Goal: Information Seeking & Learning: Check status

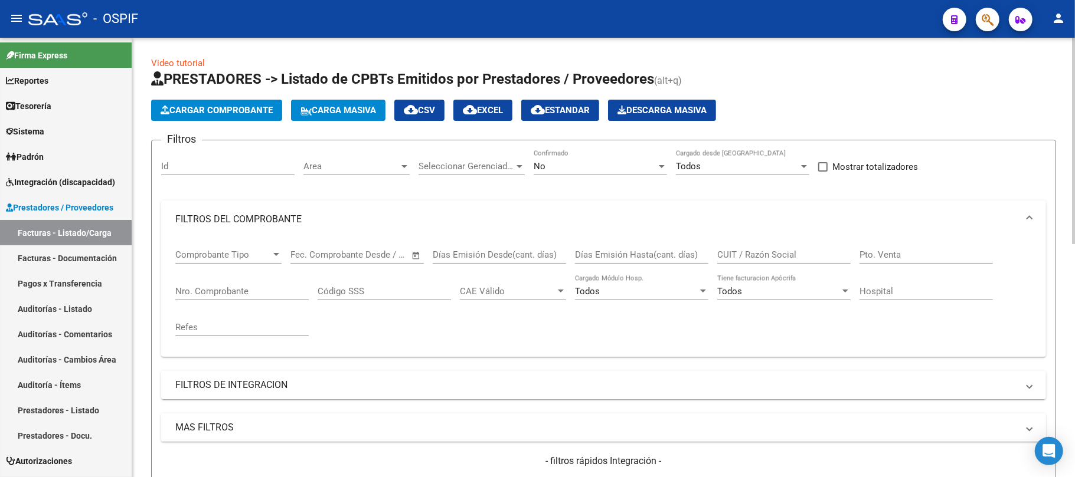
scroll to position [236, 0]
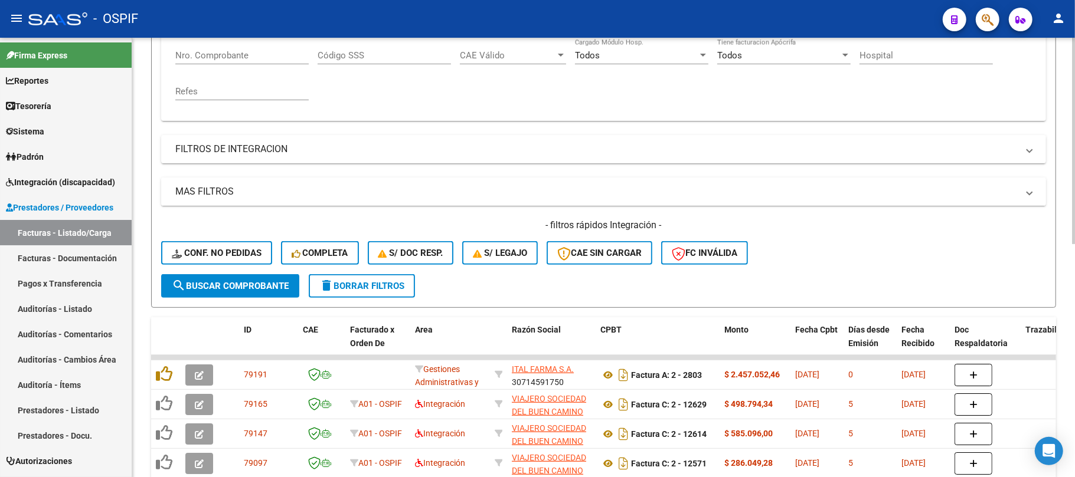
click at [381, 291] on button "delete Borrar Filtros" at bounding box center [362, 286] width 106 height 24
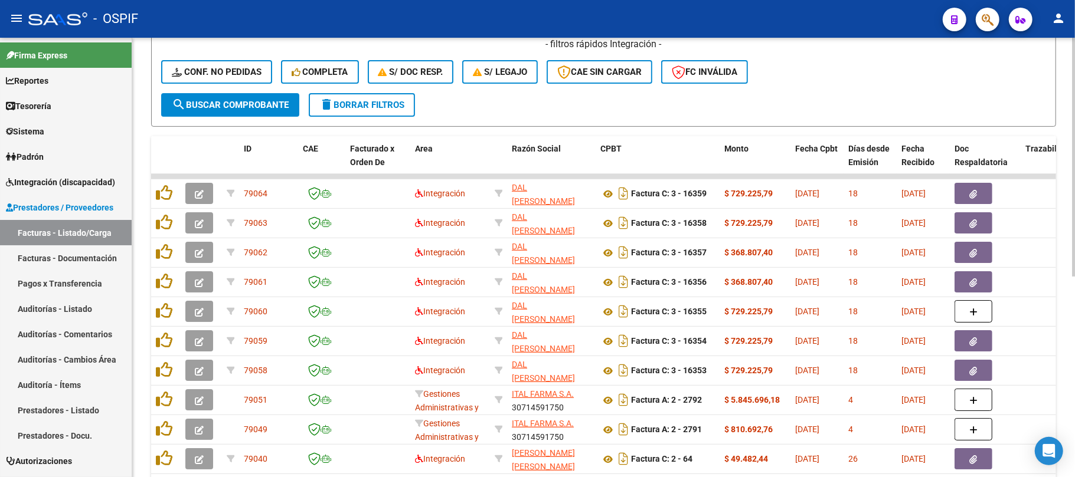
click at [371, 95] on button "delete Borrar Filtros" at bounding box center [362, 105] width 106 height 24
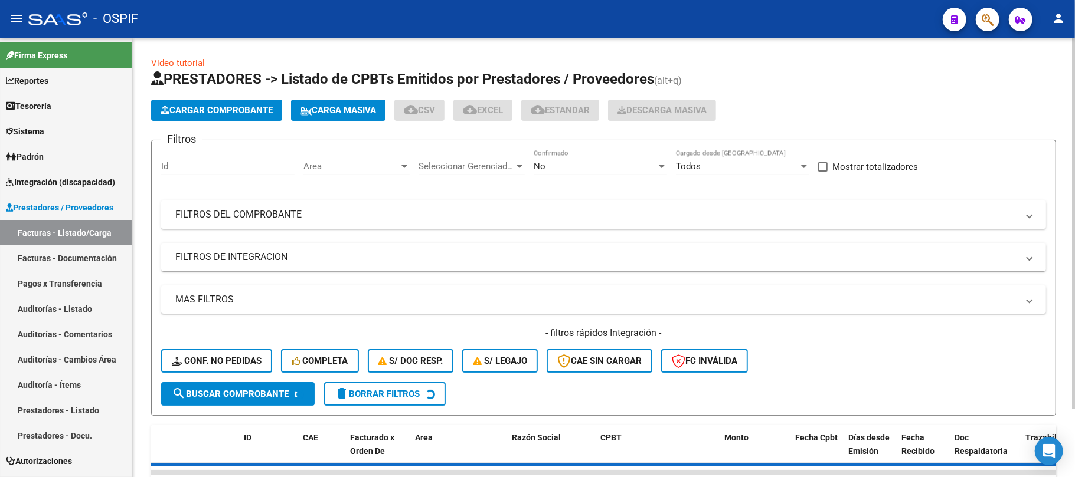
click at [489, 206] on mat-expansion-panel-header "FILTROS DEL COMPROBANTE" at bounding box center [603, 215] width 885 height 28
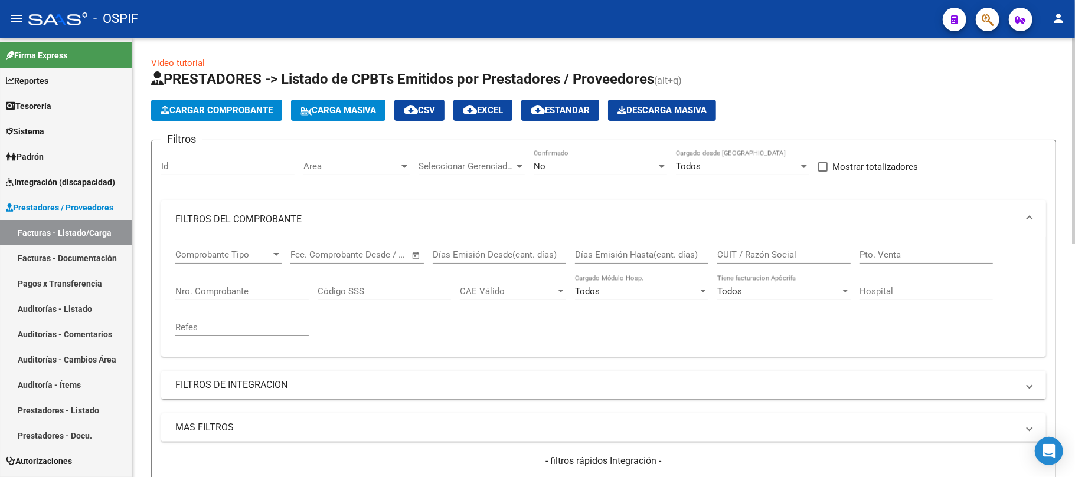
click at [499, 210] on mat-expansion-panel-header "FILTROS DEL COMPROBANTE" at bounding box center [603, 220] width 885 height 38
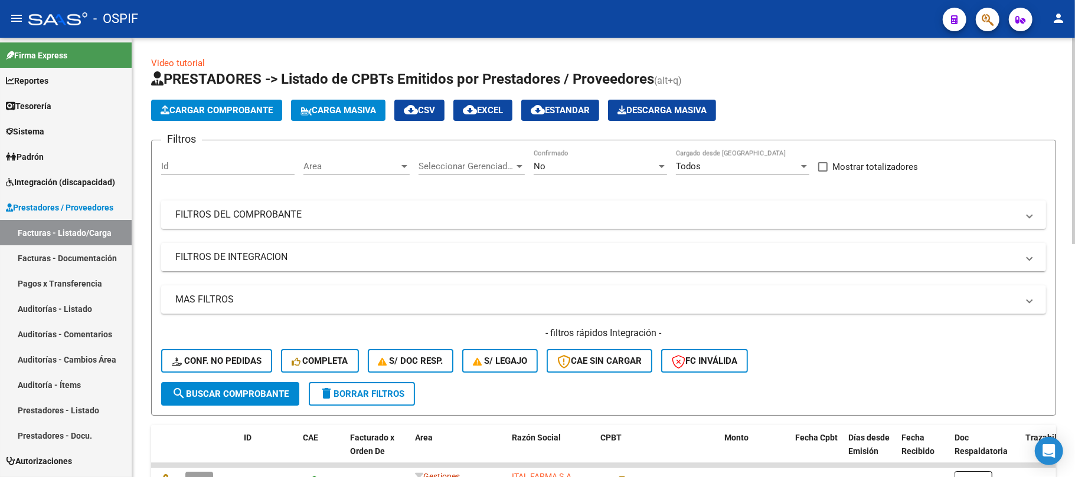
click at [499, 210] on mat-panel-title "FILTROS DEL COMPROBANTE" at bounding box center [596, 214] width 842 height 13
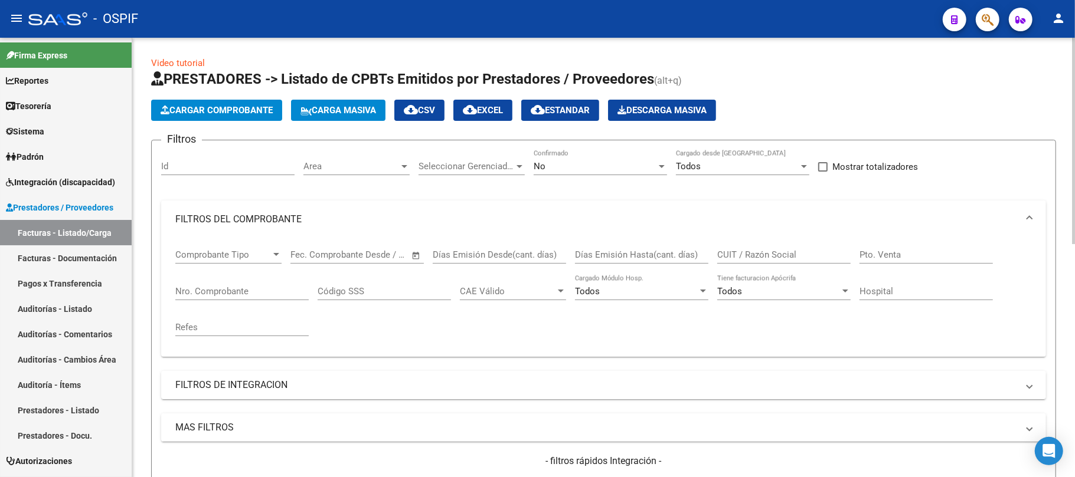
click at [791, 258] on input "CUIT / Razón Social" at bounding box center [783, 255] width 133 height 11
paste input "PAEZ DELICIA DEL CARMEN"
type input "PAEZ DELICIA DEL CARMEN"
click at [581, 159] on div "No Confirmado" at bounding box center [600, 162] width 133 height 25
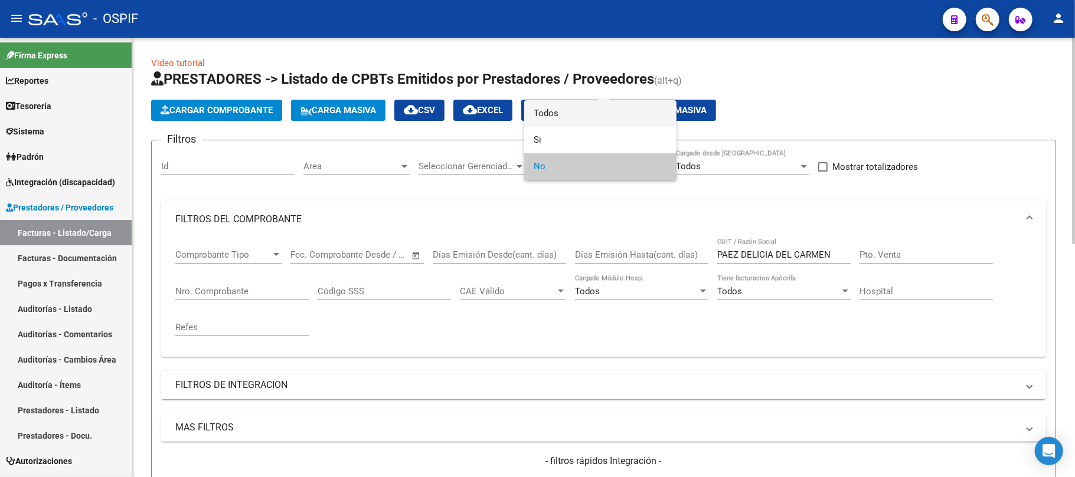
click at [596, 118] on span "Todos" at bounding box center [600, 113] width 133 height 27
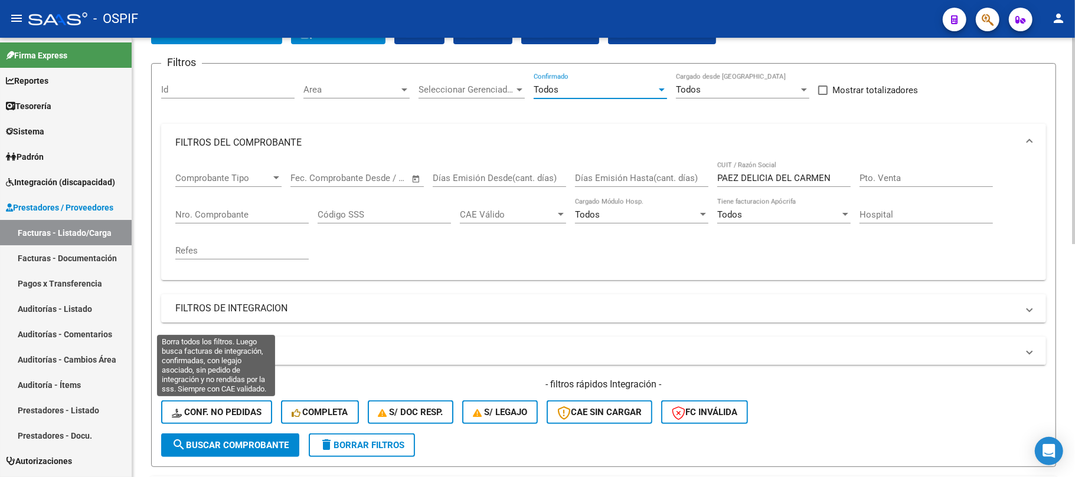
scroll to position [79, 0]
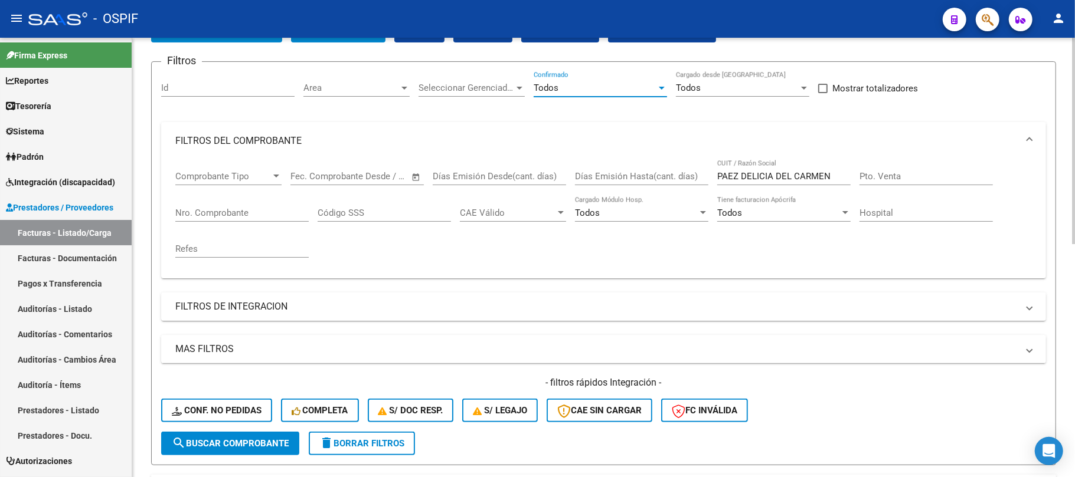
click at [251, 439] on span "search Buscar Comprobante" at bounding box center [230, 444] width 117 height 11
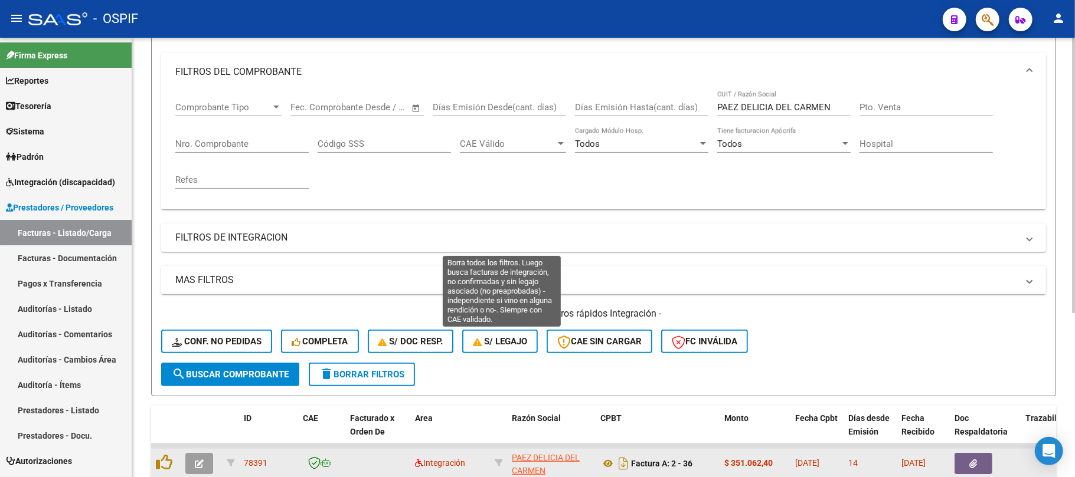
scroll to position [261, 0]
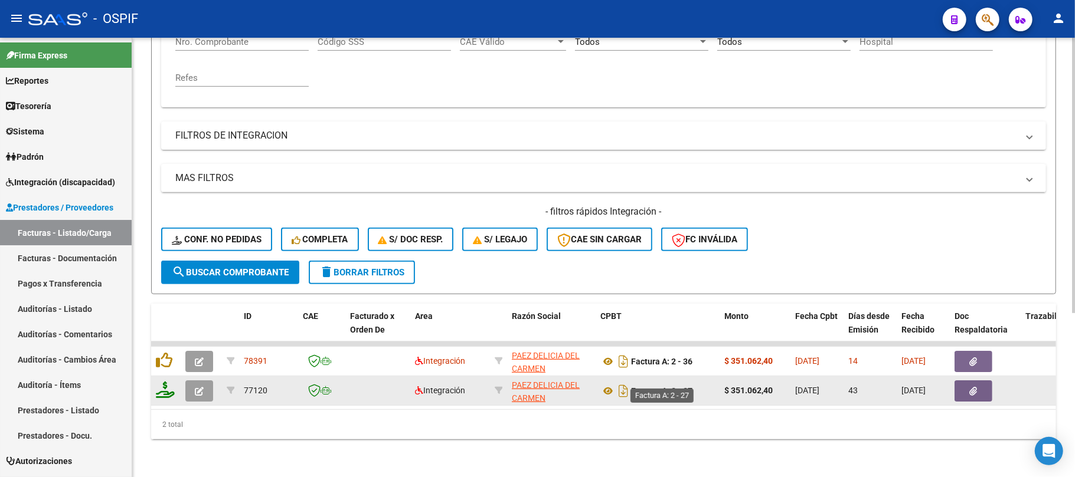
drag, startPoint x: 715, startPoint y: 376, endPoint x: 671, endPoint y: 375, distance: 44.3
click at [671, 377] on datatable-body-cell "Factura A: 2 - 27" at bounding box center [658, 391] width 124 height 29
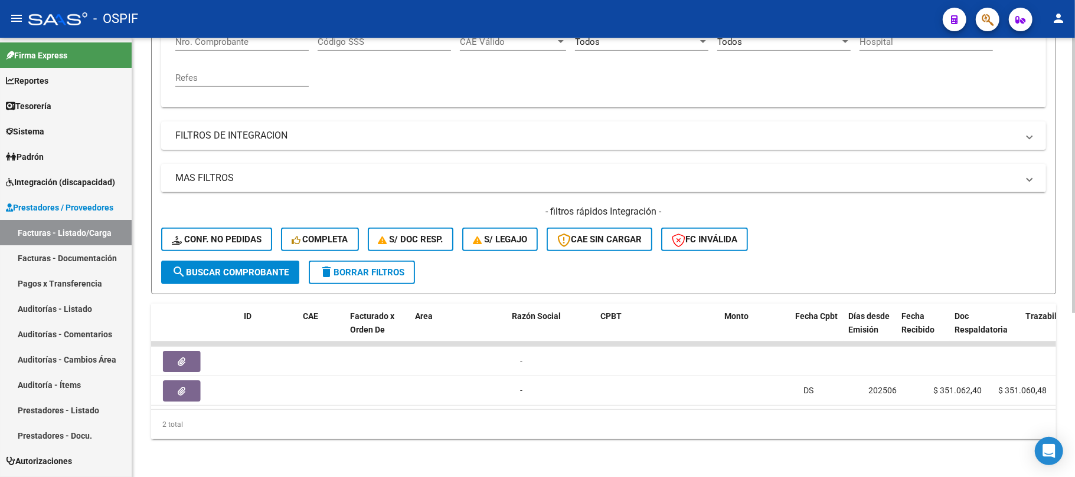
scroll to position [0, 0]
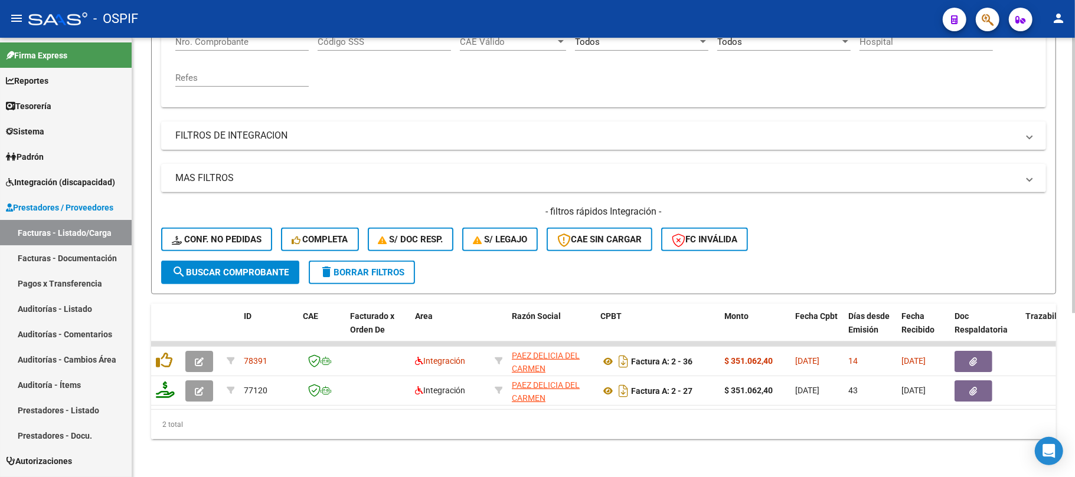
click at [706, 411] on div "2 total" at bounding box center [603, 425] width 905 height 30
click at [339, 267] on span "delete Borrar Filtros" at bounding box center [361, 272] width 85 height 11
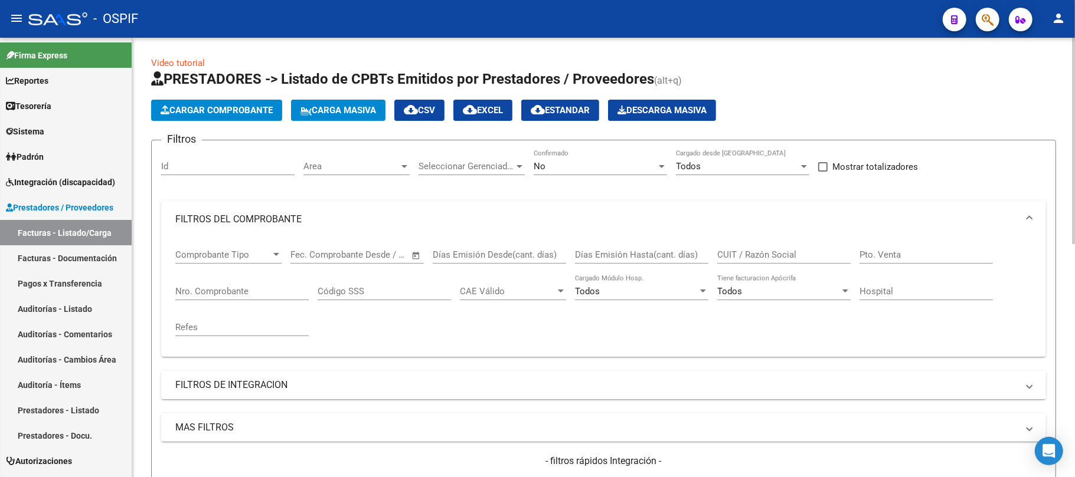
click at [595, 161] on div "No" at bounding box center [595, 166] width 123 height 11
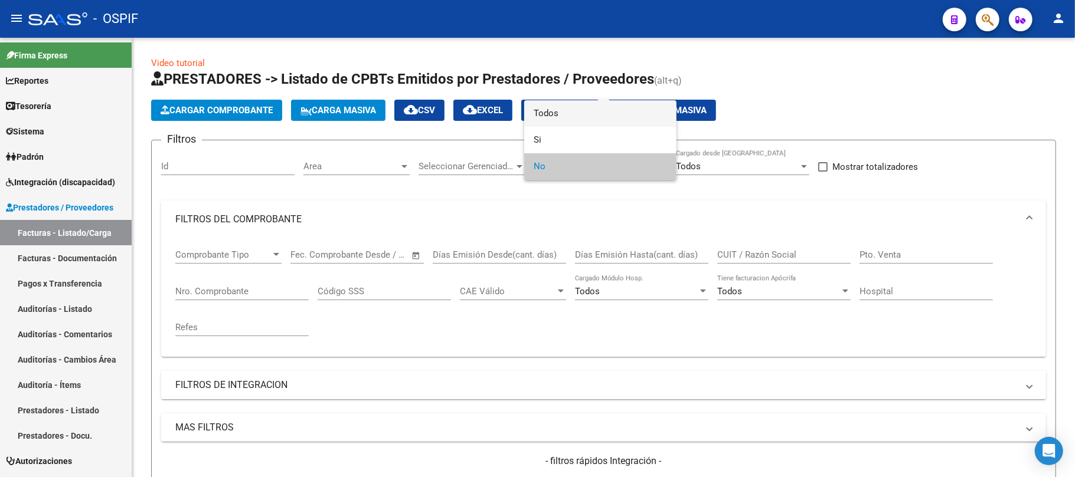
click at [601, 121] on span "Todos" at bounding box center [600, 113] width 133 height 27
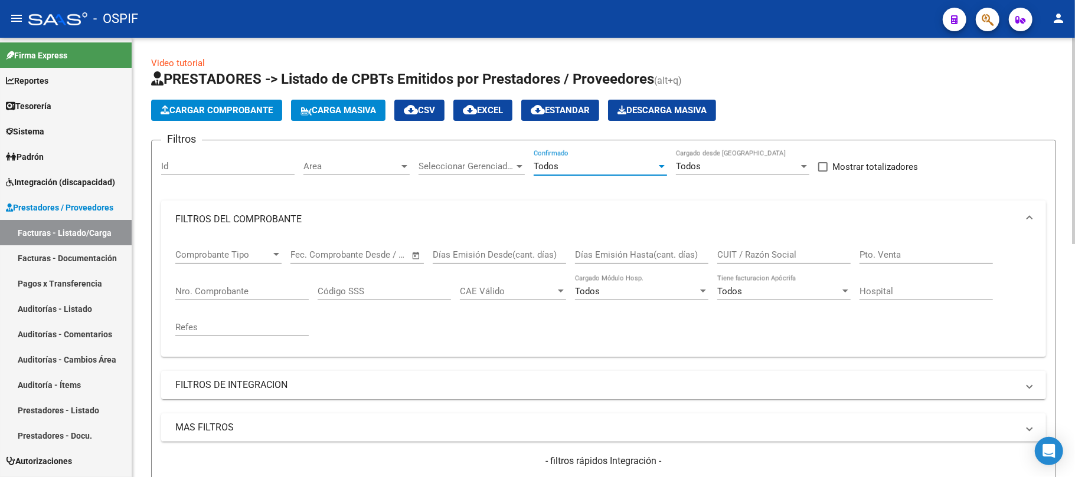
click at [746, 257] on input "CUIT / Razón Social" at bounding box center [783, 255] width 133 height 11
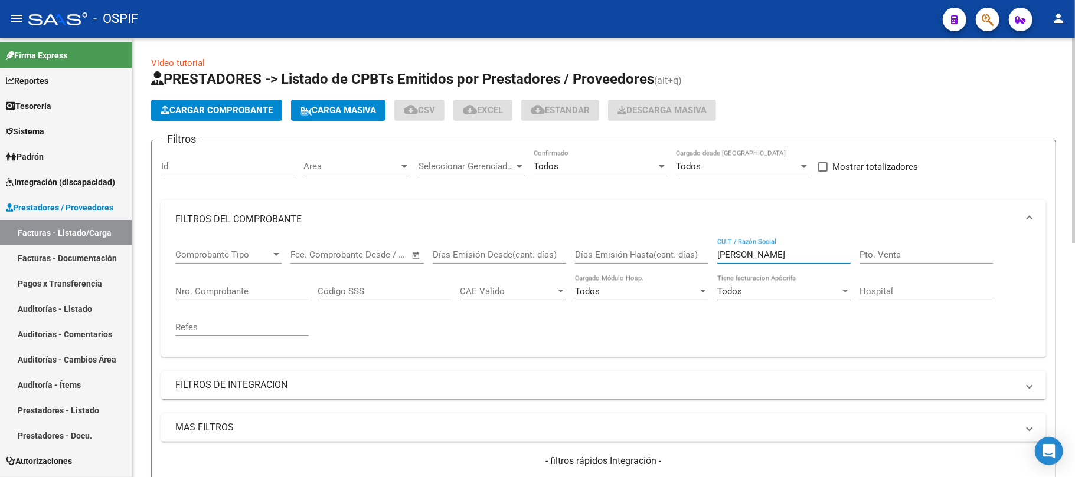
scroll to position [472, 0]
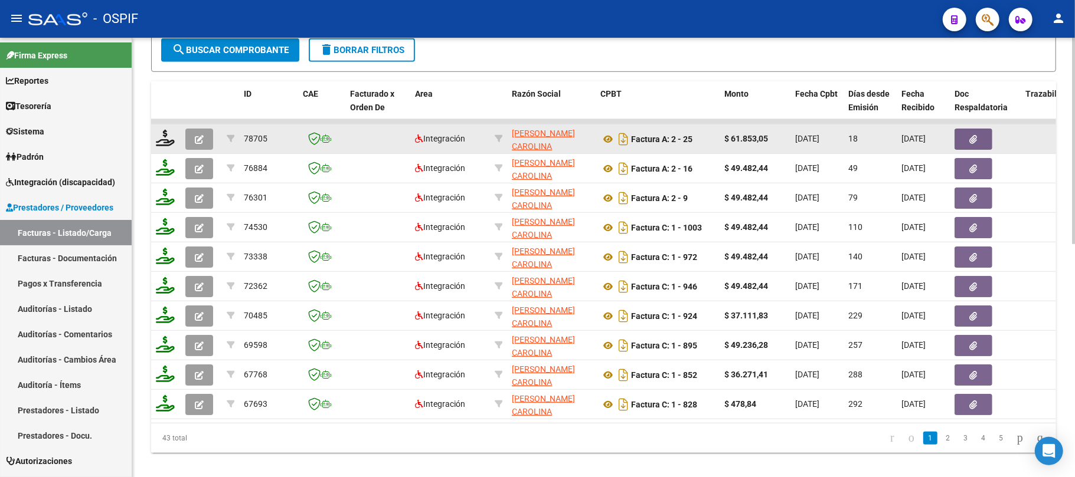
click at [499, 136] on icon at bounding box center [499, 139] width 8 height 8
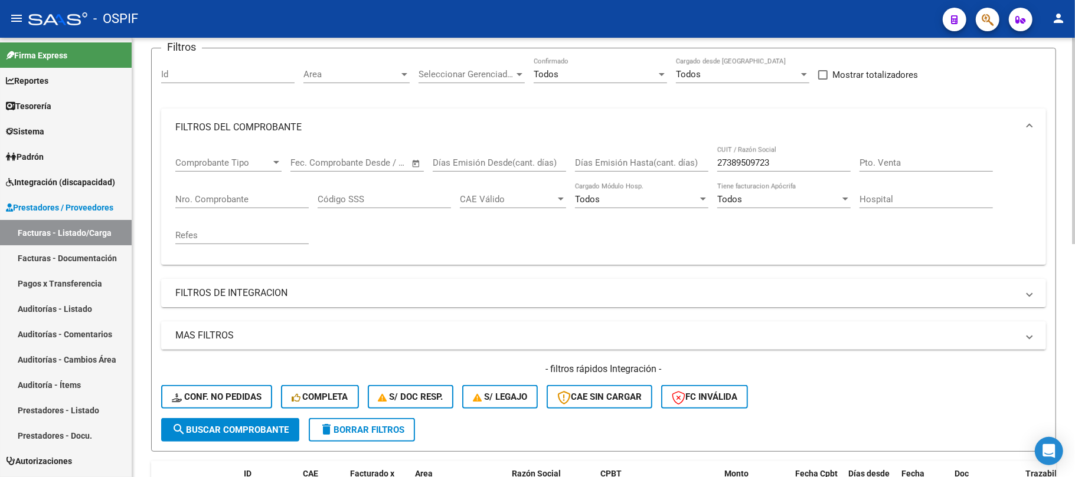
scroll to position [79, 0]
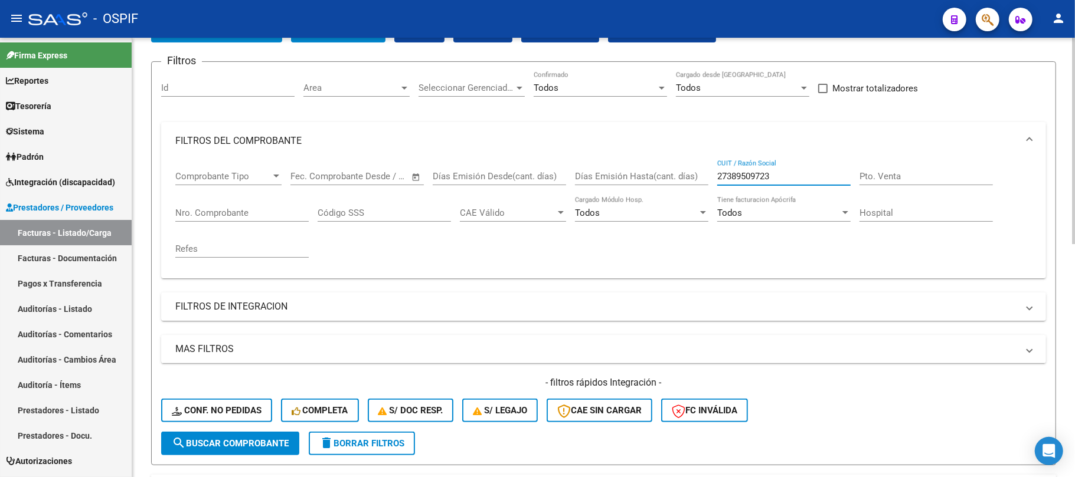
drag, startPoint x: 695, startPoint y: 185, endPoint x: 689, endPoint y: 191, distance: 8.3
click at [687, 192] on div "Comprobante Tipo Comprobante Tipo Start date – End date Fec. Comprobante Desde …" at bounding box center [603, 214] width 856 height 109
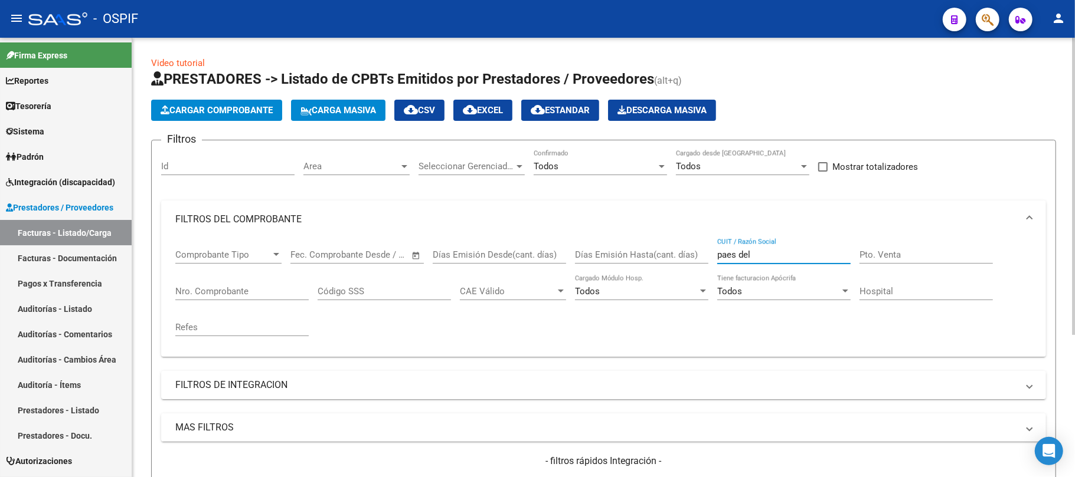
click at [734, 254] on input "paes del" at bounding box center [783, 255] width 133 height 11
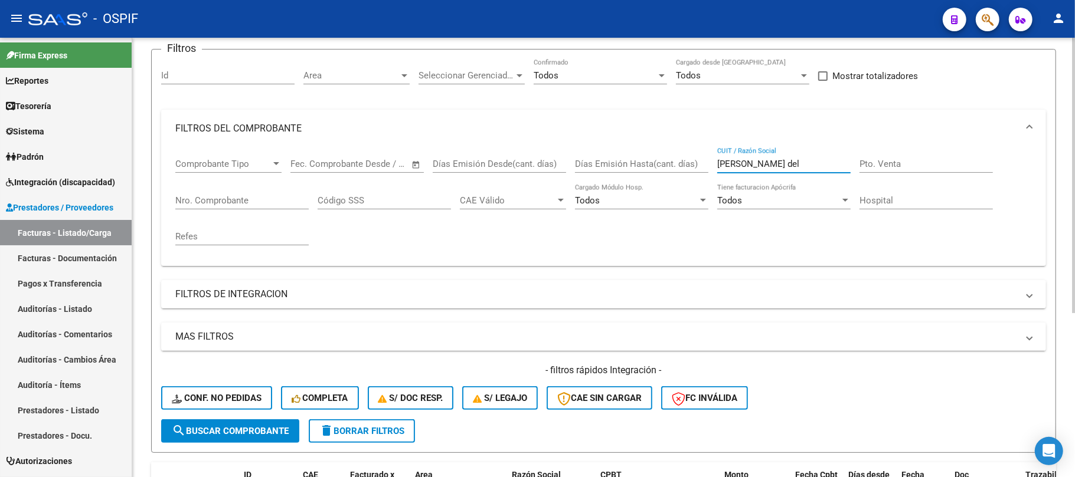
scroll to position [261, 0]
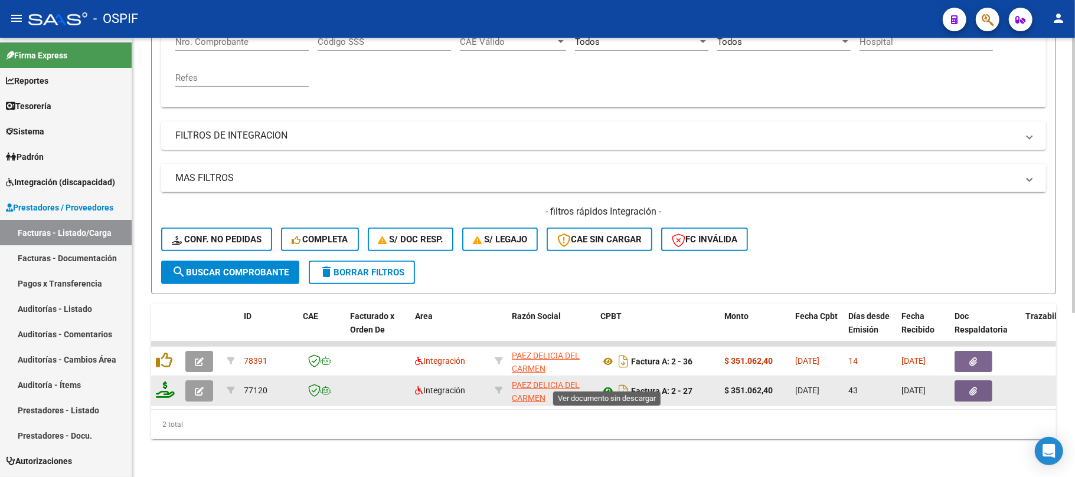
type input "[PERSON_NAME] del"
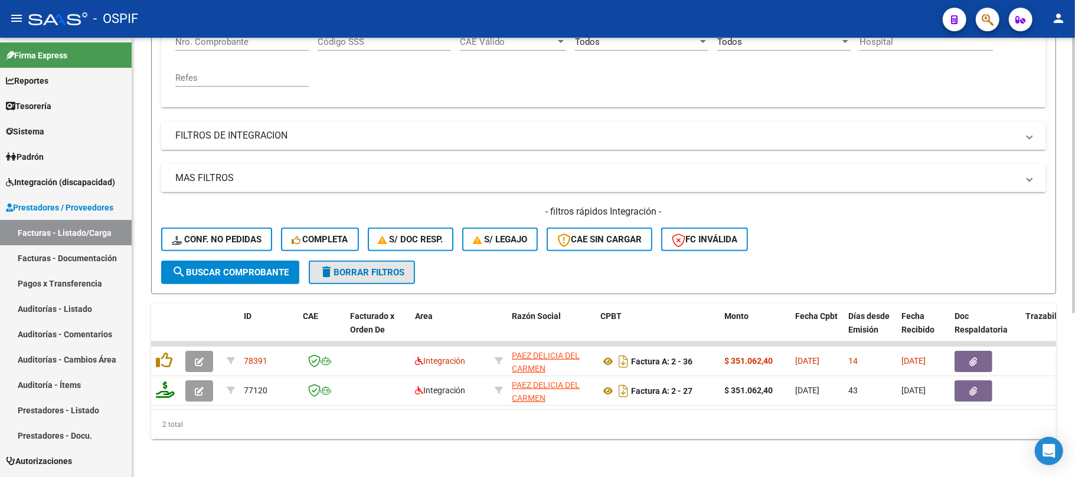
drag, startPoint x: 404, startPoint y: 265, endPoint x: 470, endPoint y: 248, distance: 68.1
click at [404, 266] on button "delete Borrar Filtros" at bounding box center [362, 273] width 106 height 24
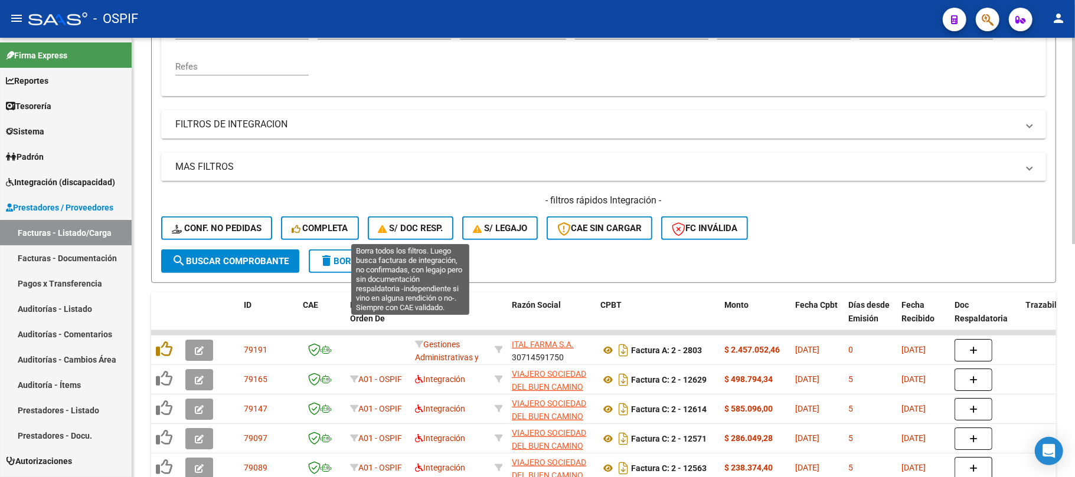
drag, startPoint x: 371, startPoint y: 267, endPoint x: 390, endPoint y: 251, distance: 23.9
click at [376, 267] on button "delete Borrar Filtros" at bounding box center [362, 262] width 106 height 24
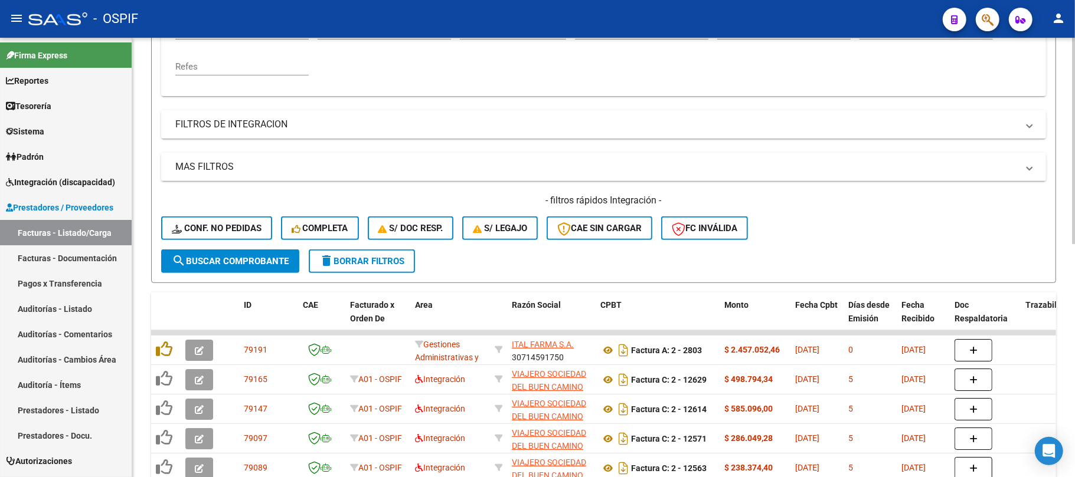
click at [369, 276] on form "Filtros Id Area Area Seleccionar Gerenciador Seleccionar Gerenciador No Confirm…" at bounding box center [603, 81] width 905 height 404
click at [371, 269] on button "delete Borrar Filtros" at bounding box center [362, 262] width 106 height 24
